Goal: Task Accomplishment & Management: Manage account settings

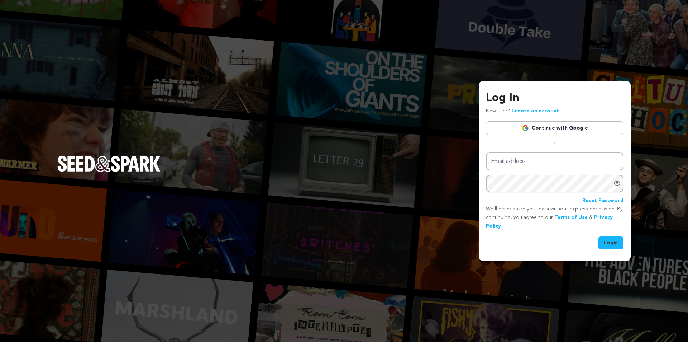
click at [552, 128] on link "Continue with Google" at bounding box center [555, 128] width 138 height 14
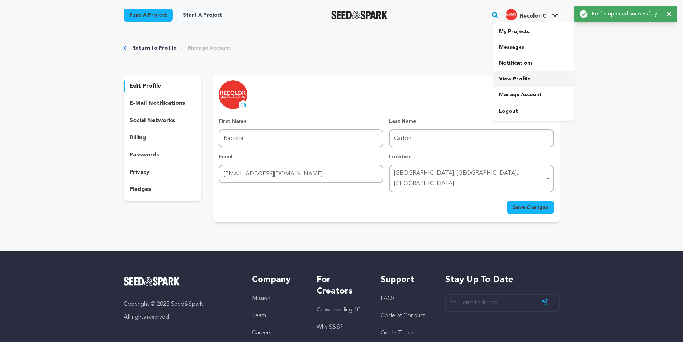
click at [513, 76] on link "View Profile" at bounding box center [533, 79] width 80 height 16
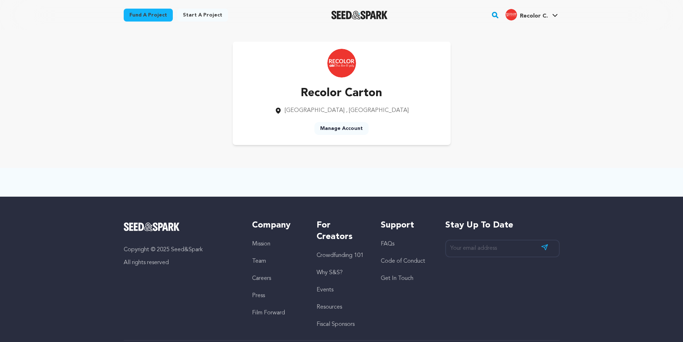
click at [342, 127] on link "Manage Account" at bounding box center [341, 128] width 54 height 13
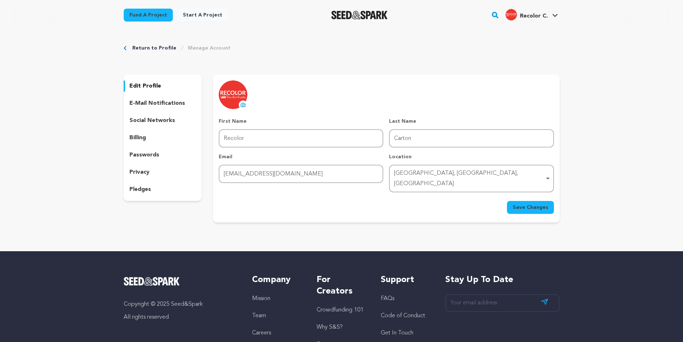
click at [528, 20] on h4 "Recolor C." at bounding box center [534, 16] width 28 height 9
